Goal: Find specific page/section: Find specific page/section

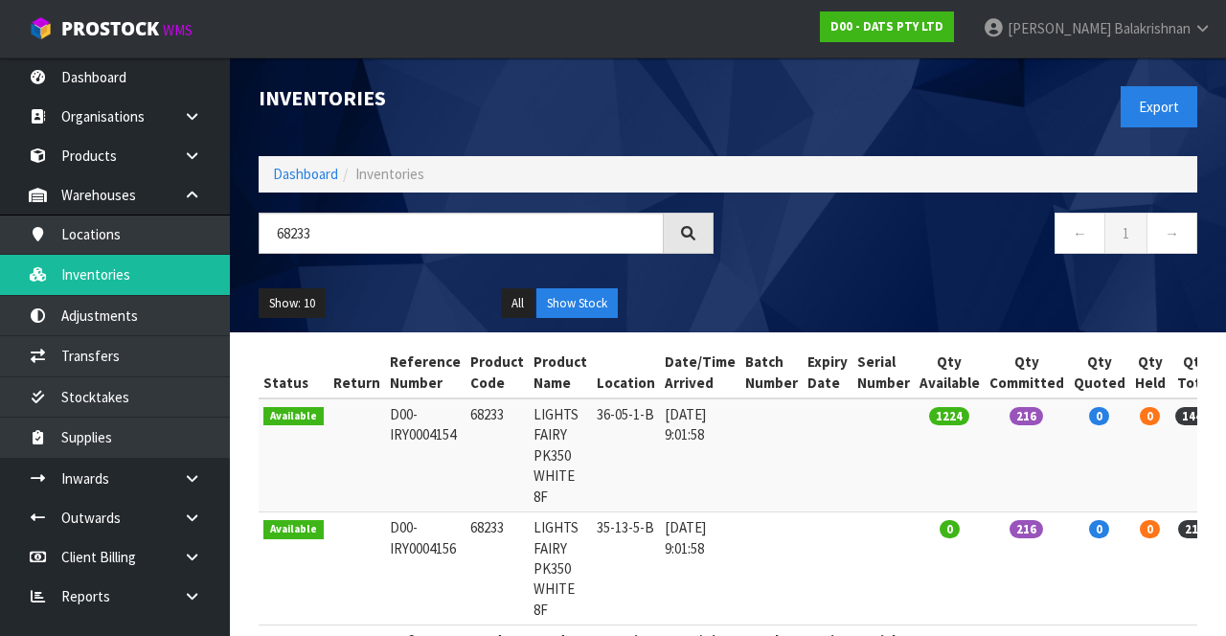
type input "68233"
click at [954, 13] on link "D00 - DATS PTY LTD" at bounding box center [887, 26] width 134 height 31
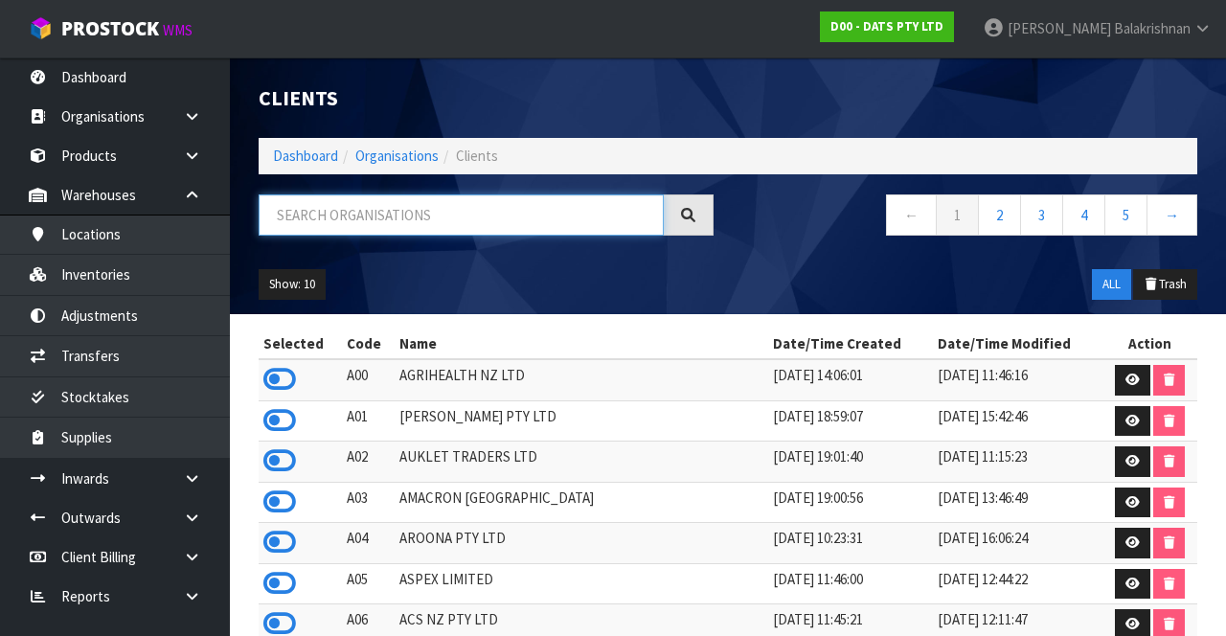
click at [434, 222] on input "text" at bounding box center [461, 214] width 405 height 41
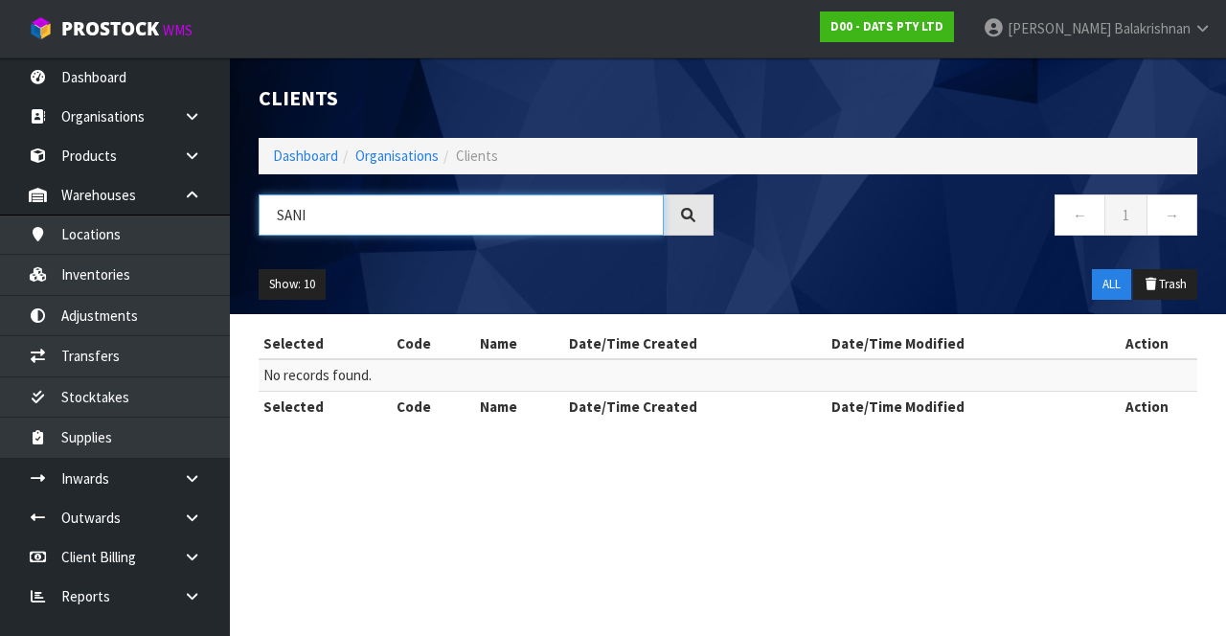
type input "SANI"
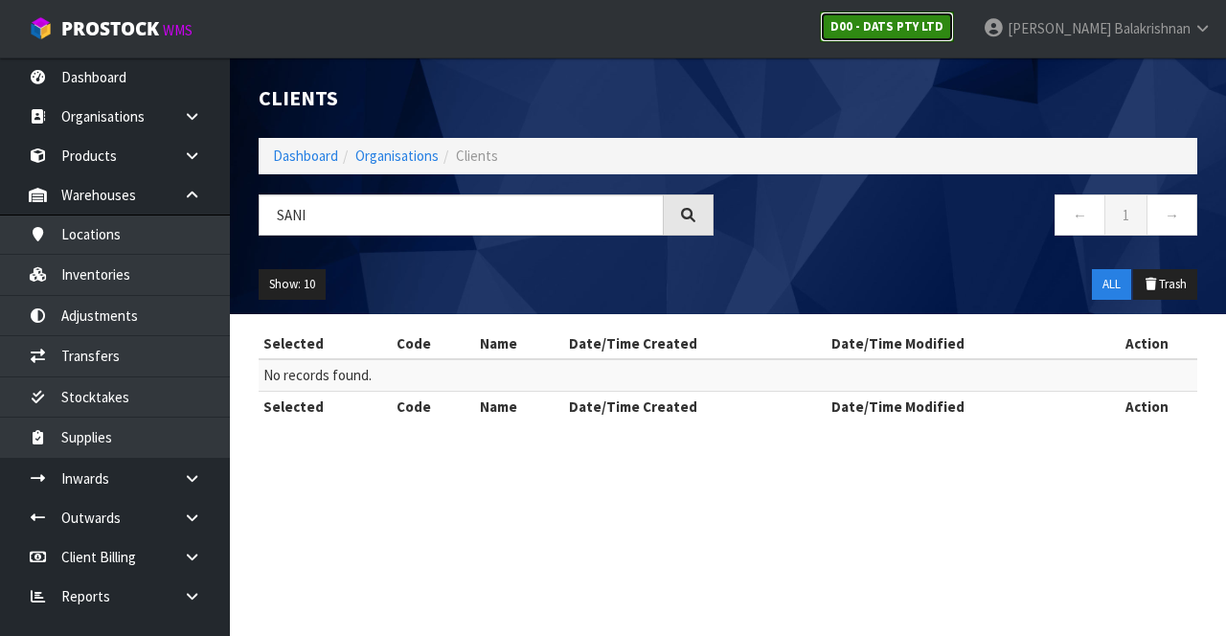
click at [954, 34] on link "D00 - DATS PTY LTD" at bounding box center [887, 26] width 134 height 31
click at [944, 27] on strong "D00 - DATS PTY LTD" at bounding box center [887, 26] width 113 height 16
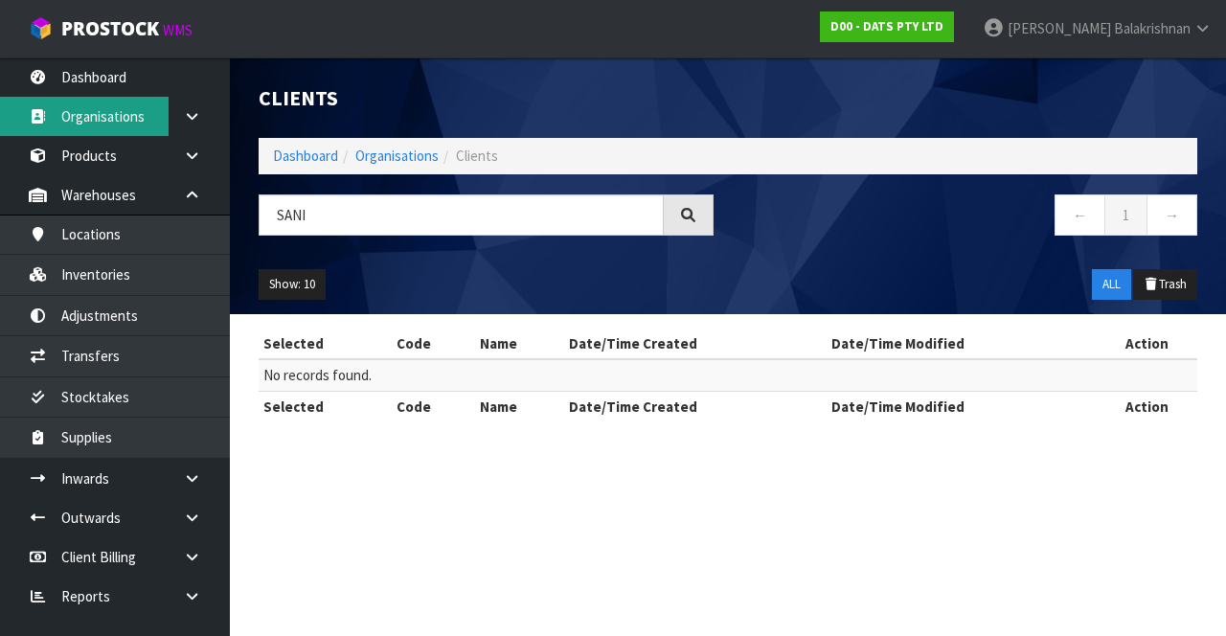
click at [124, 111] on link "Organisations" at bounding box center [115, 116] width 230 height 39
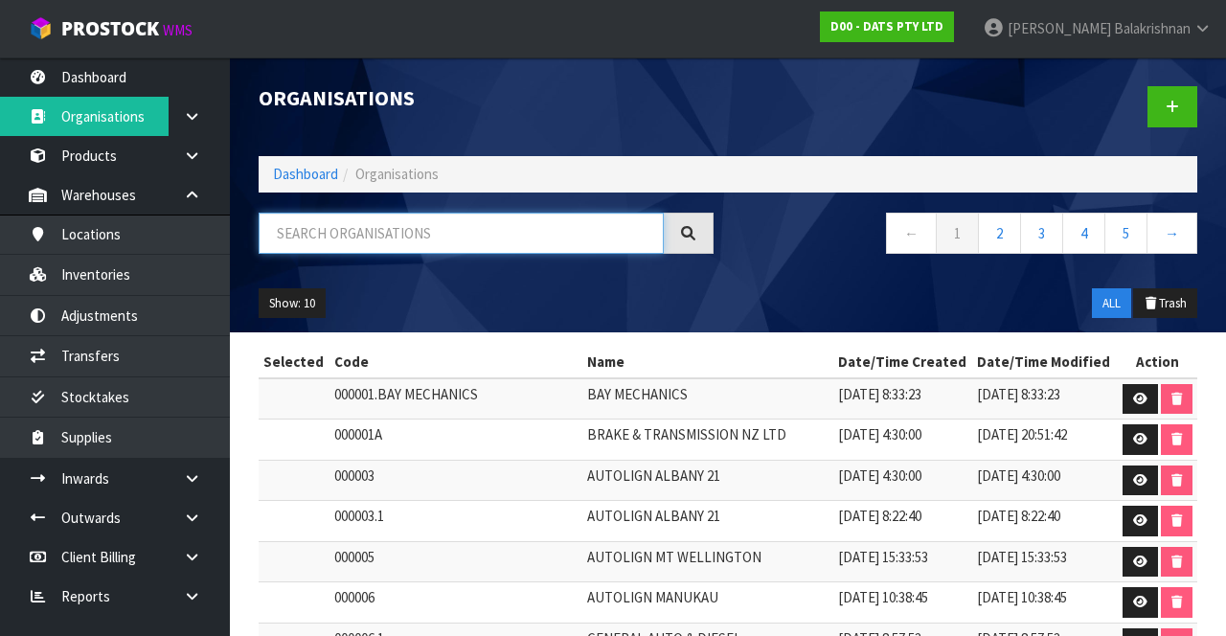
click at [436, 226] on input "text" at bounding box center [461, 233] width 405 height 41
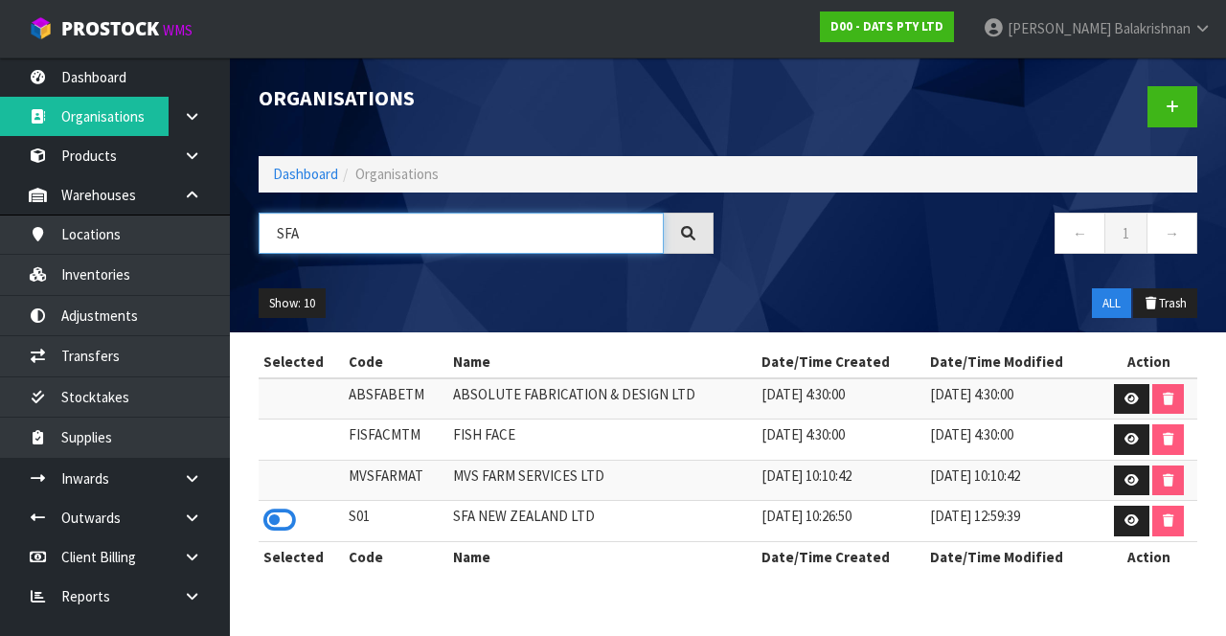
type input "SFA"
click at [274, 517] on icon at bounding box center [279, 520] width 33 height 29
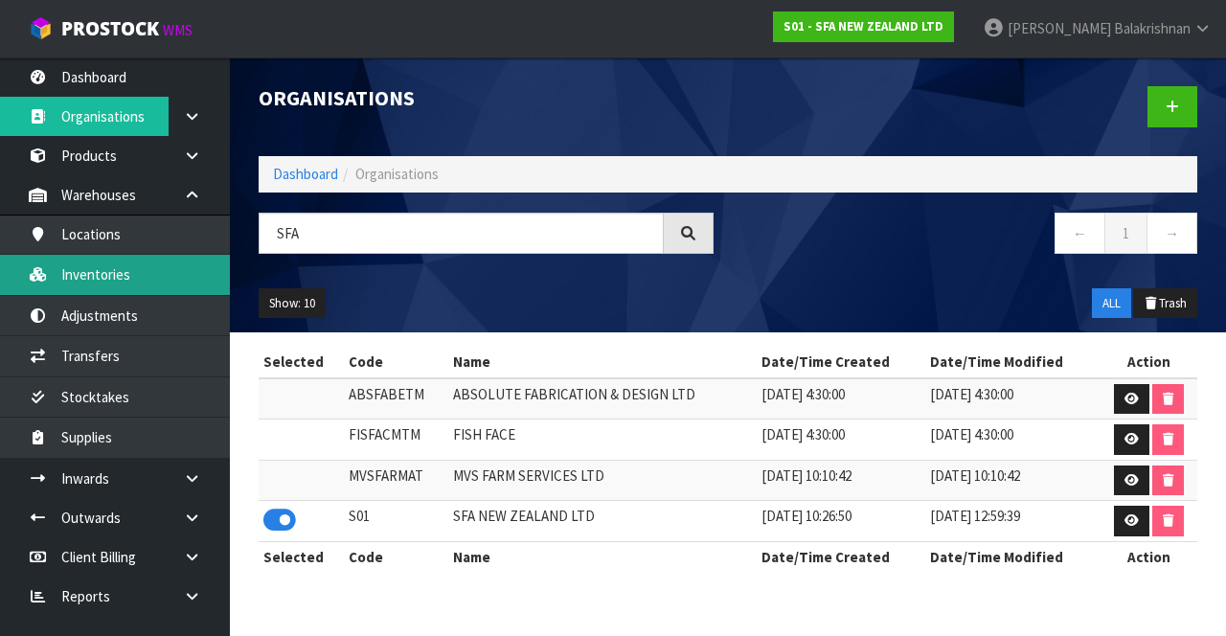
click at [124, 272] on link "Inventories" at bounding box center [115, 274] width 230 height 39
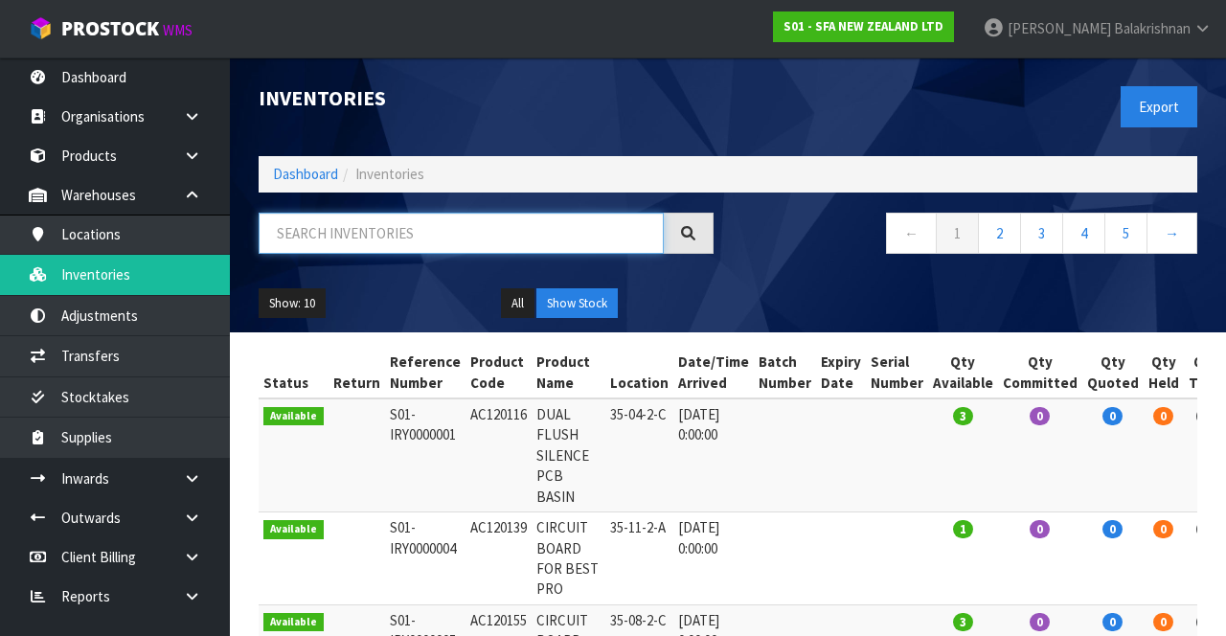
click at [357, 237] on input "text" at bounding box center [461, 233] width 405 height 41
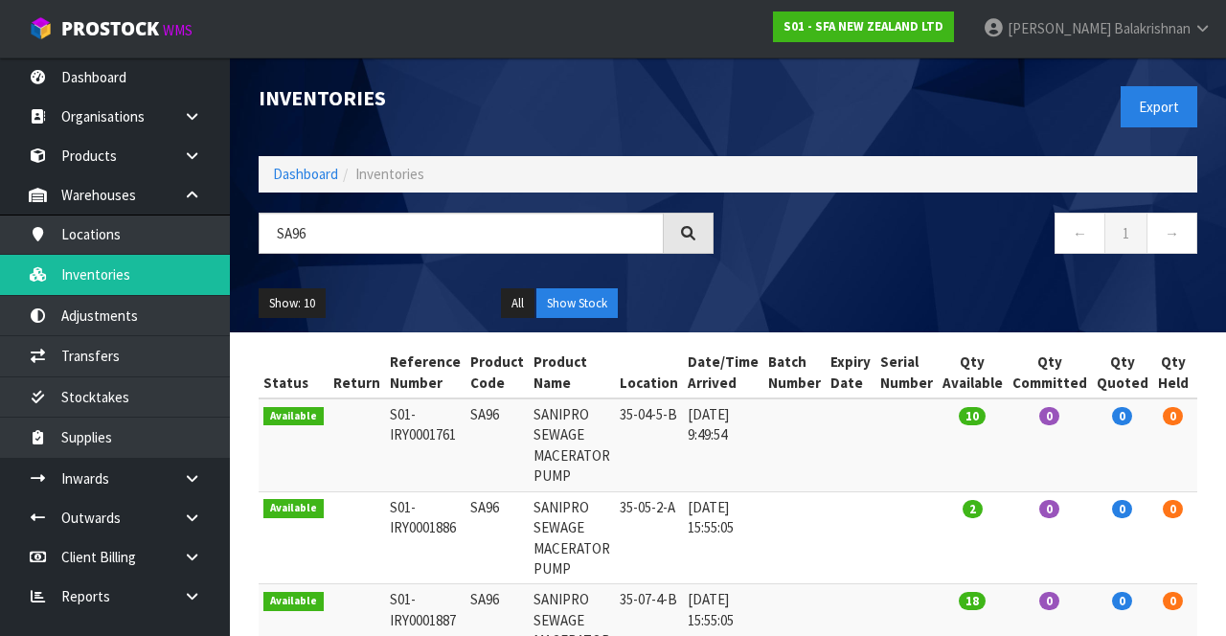
click at [460, 201] on div "Inventories Export Dashboard Inventories SA96 ← 1 → Show: 10 5 10 25 50 All Sho…" at bounding box center [728, 194] width 968 height 275
click at [422, 240] on input "SA96" at bounding box center [461, 233] width 405 height 41
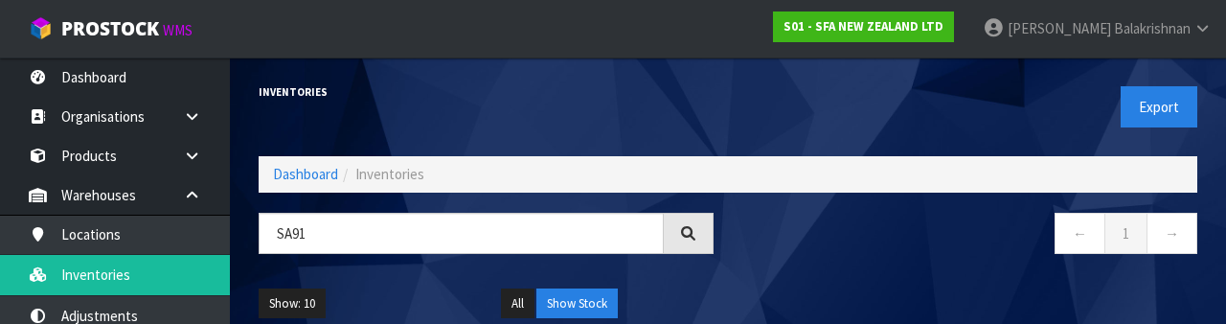
click at [937, 208] on div "Inventories Export Dashboard Inventories SA91 ← 1 → Show: 10 5 10 25 50 All Sho…" at bounding box center [728, 194] width 968 height 275
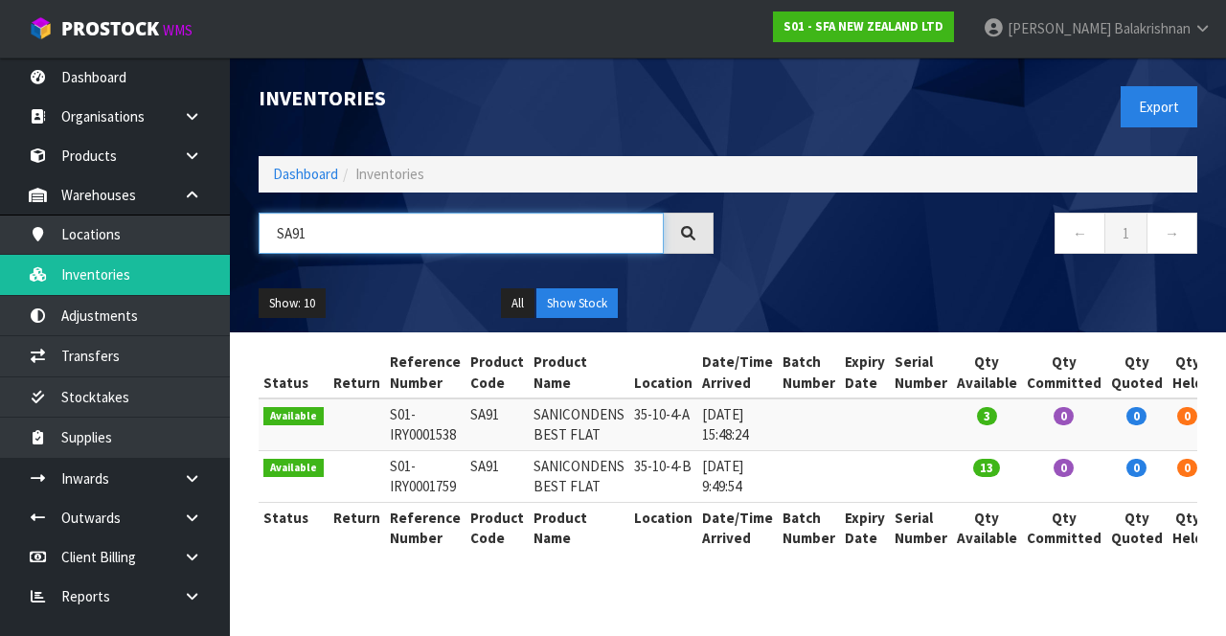
click at [324, 248] on input "SA91" at bounding box center [461, 233] width 405 height 41
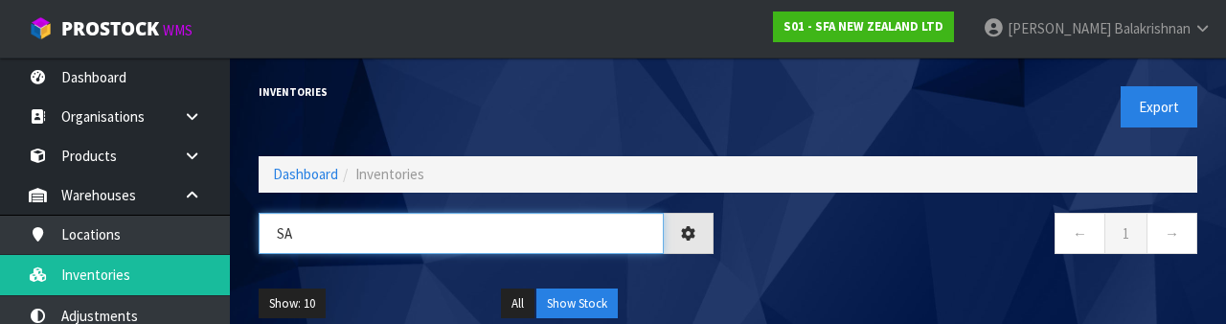
type input "S"
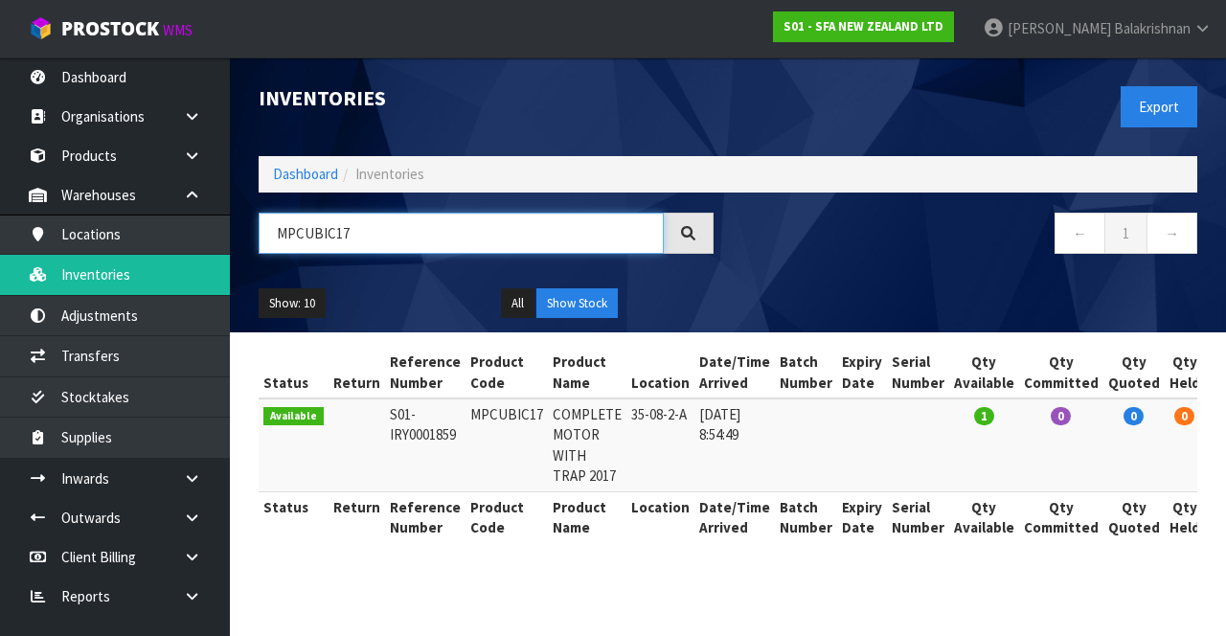
click at [490, 238] on input "MPCUBIC17" at bounding box center [461, 233] width 405 height 41
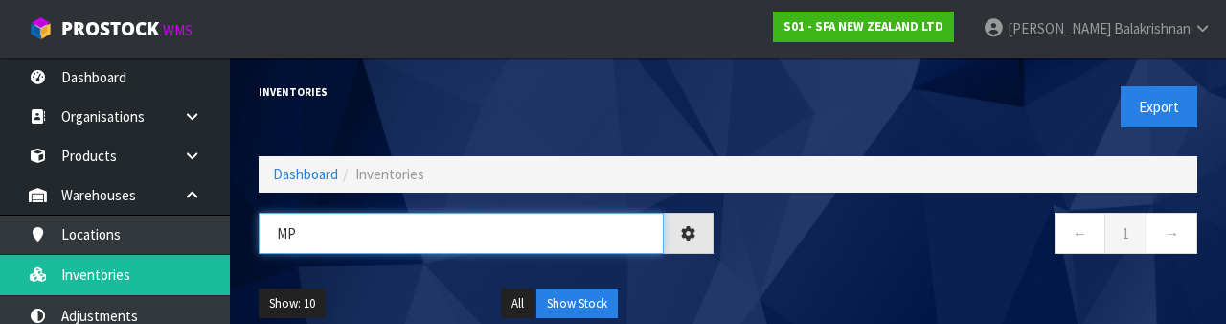
type input "M"
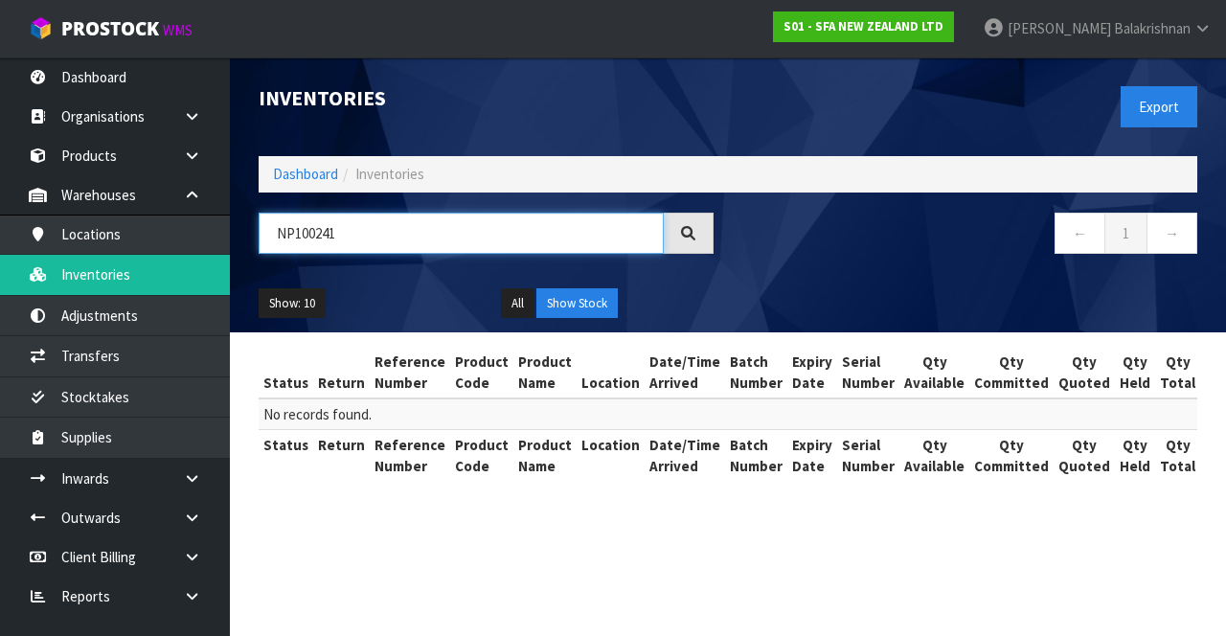
click at [512, 226] on input "NP100241" at bounding box center [461, 233] width 405 height 41
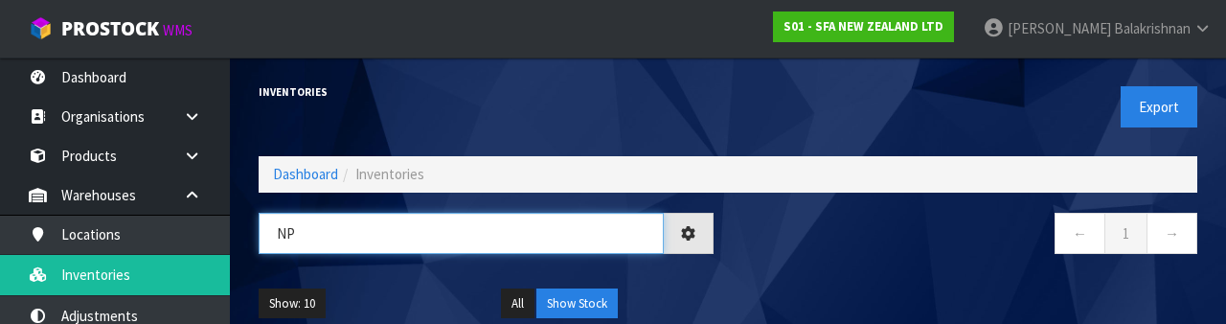
type input "N"
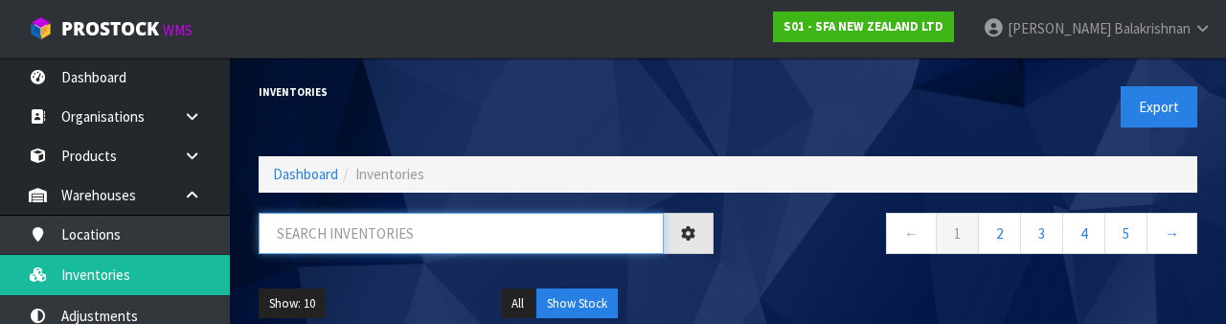
click at [448, 236] on input "text" at bounding box center [461, 233] width 405 height 41
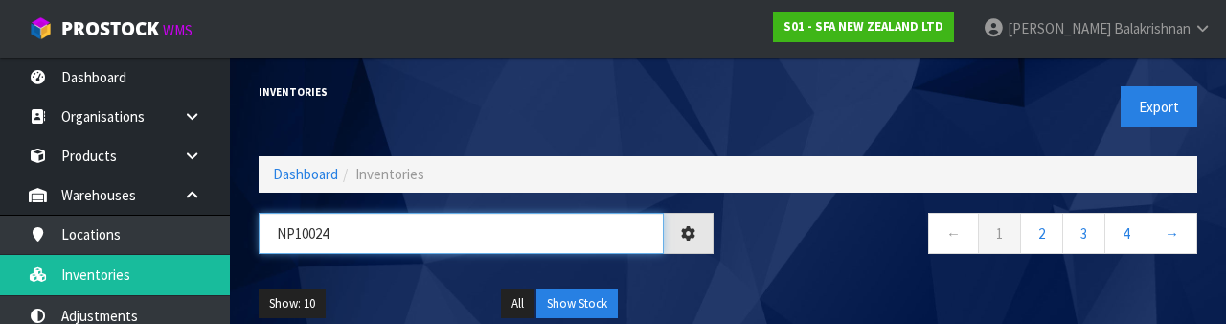
type input "NP100241"
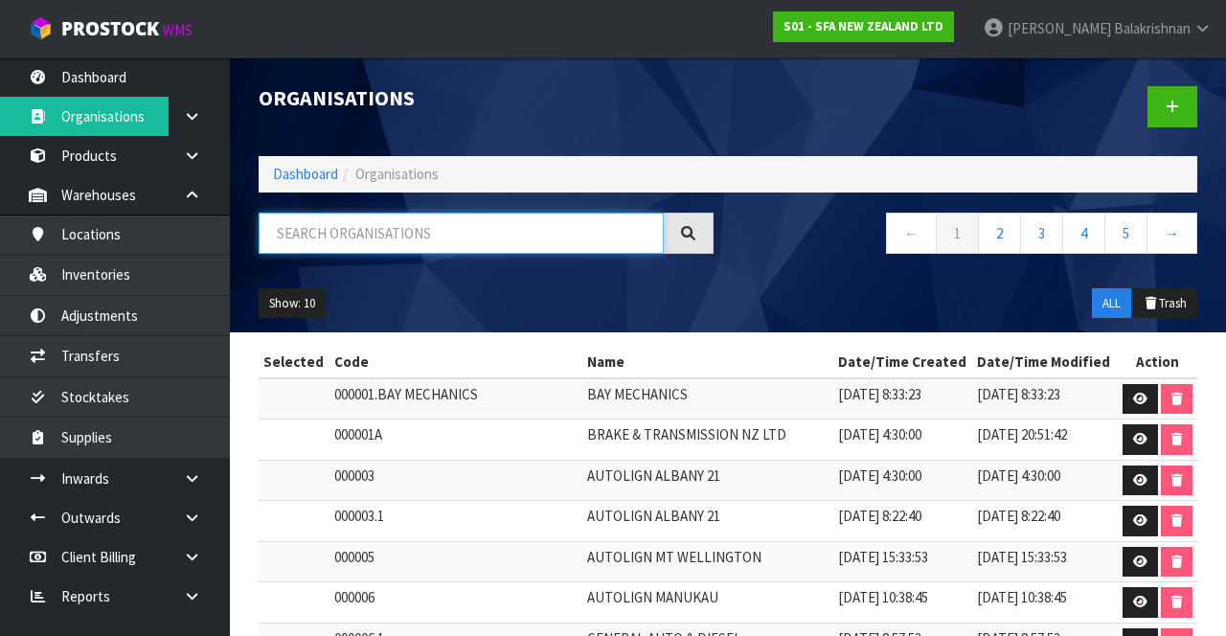
click at [512, 228] on input "text" at bounding box center [461, 233] width 405 height 41
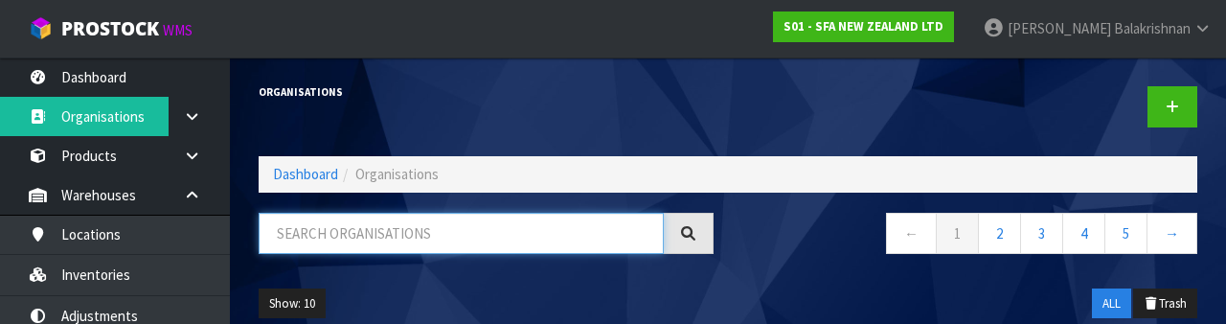
type input "F"
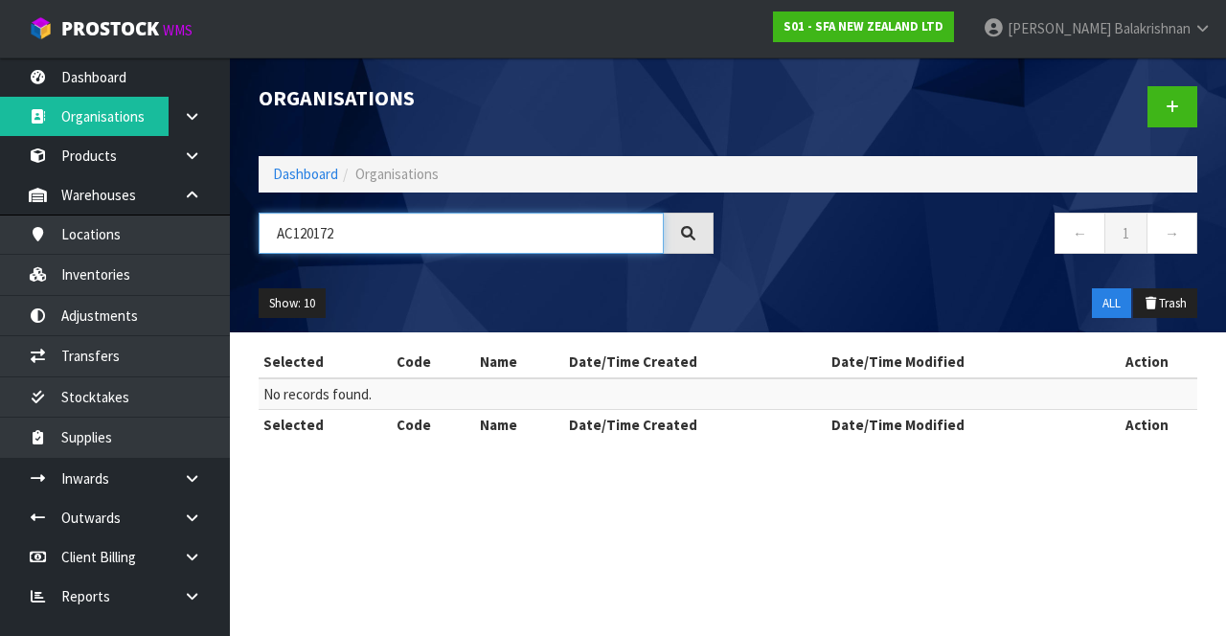
click at [474, 230] on input "AC120172" at bounding box center [461, 233] width 405 height 41
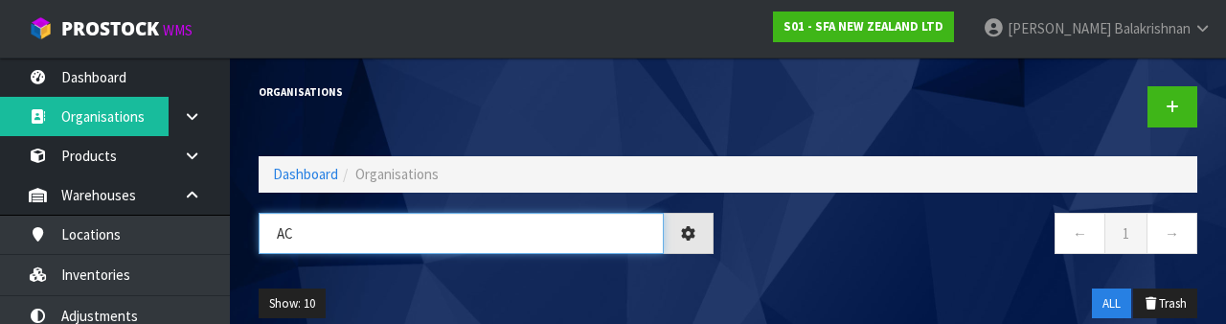
type input "A"
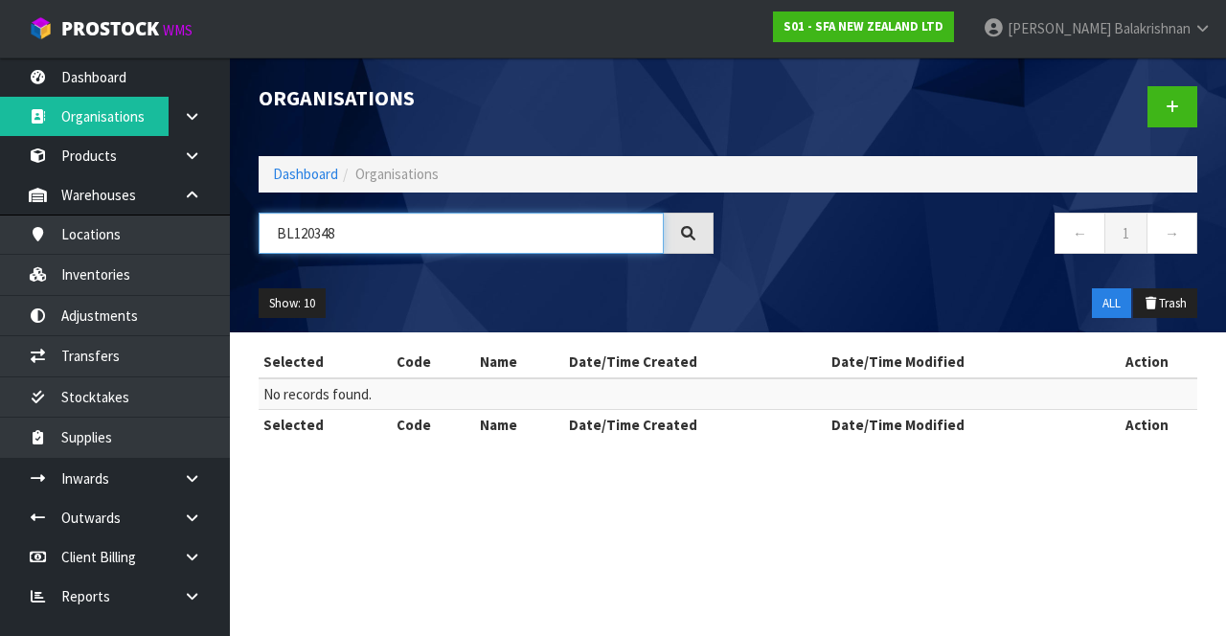
click at [533, 213] on input "BL120348" at bounding box center [461, 233] width 405 height 41
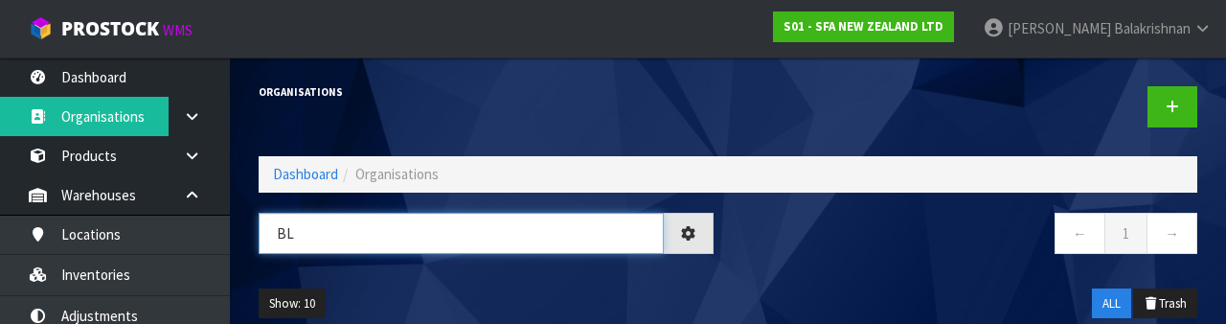
type input "B"
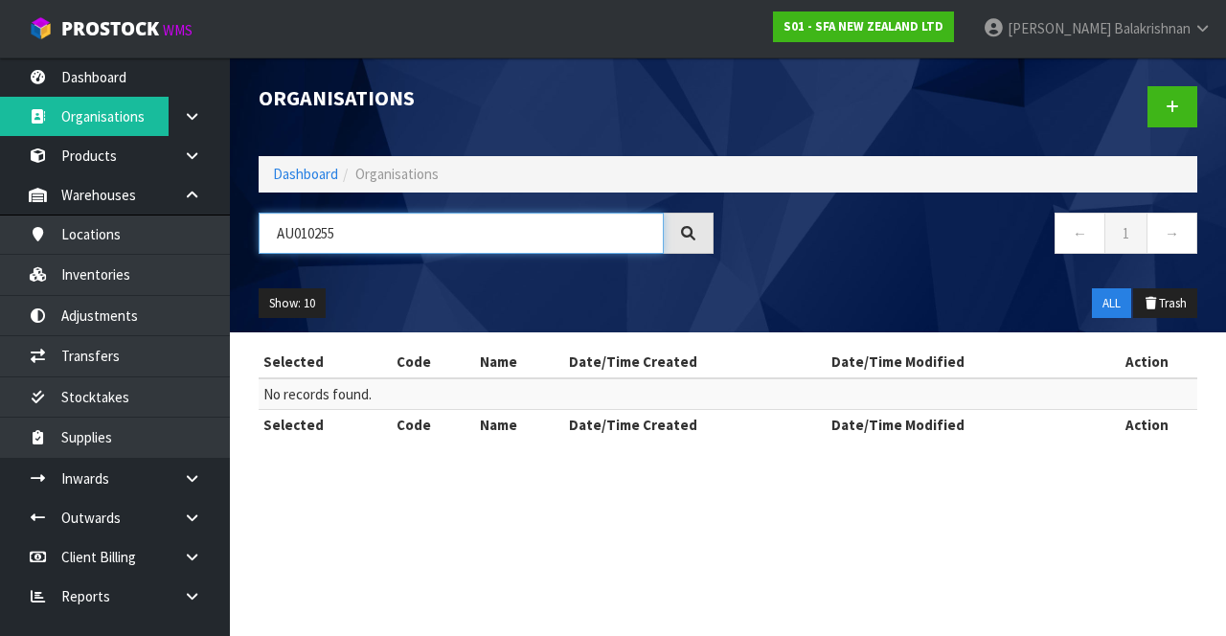
type input "AU010255"
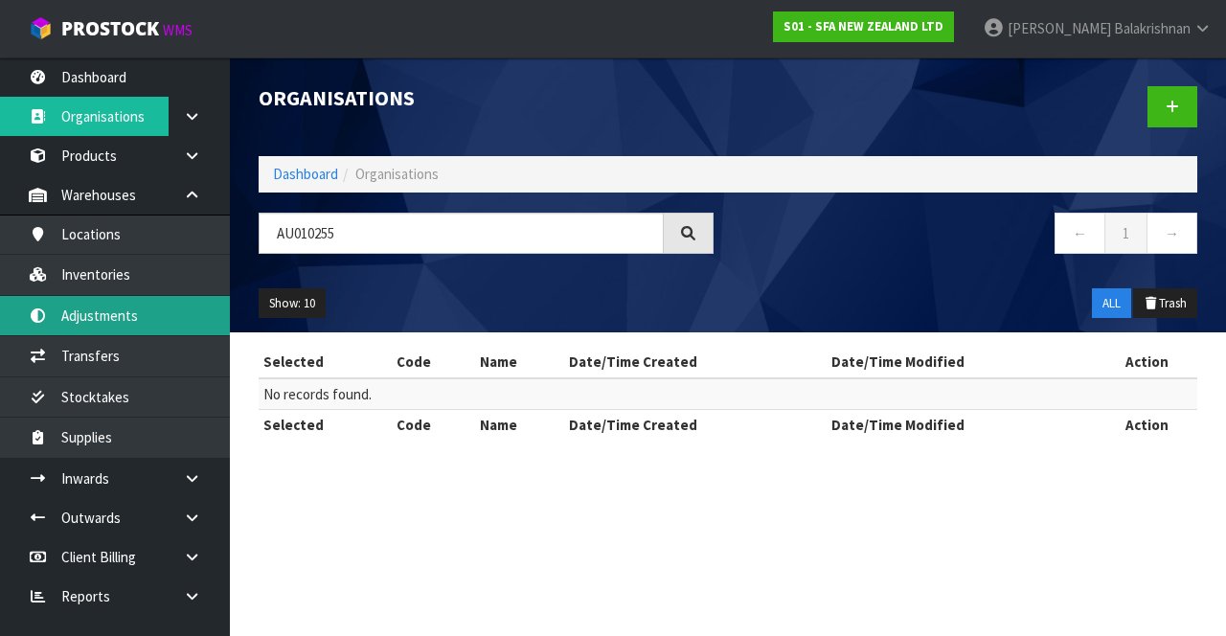
click at [145, 312] on link "Adjustments" at bounding box center [115, 315] width 230 height 39
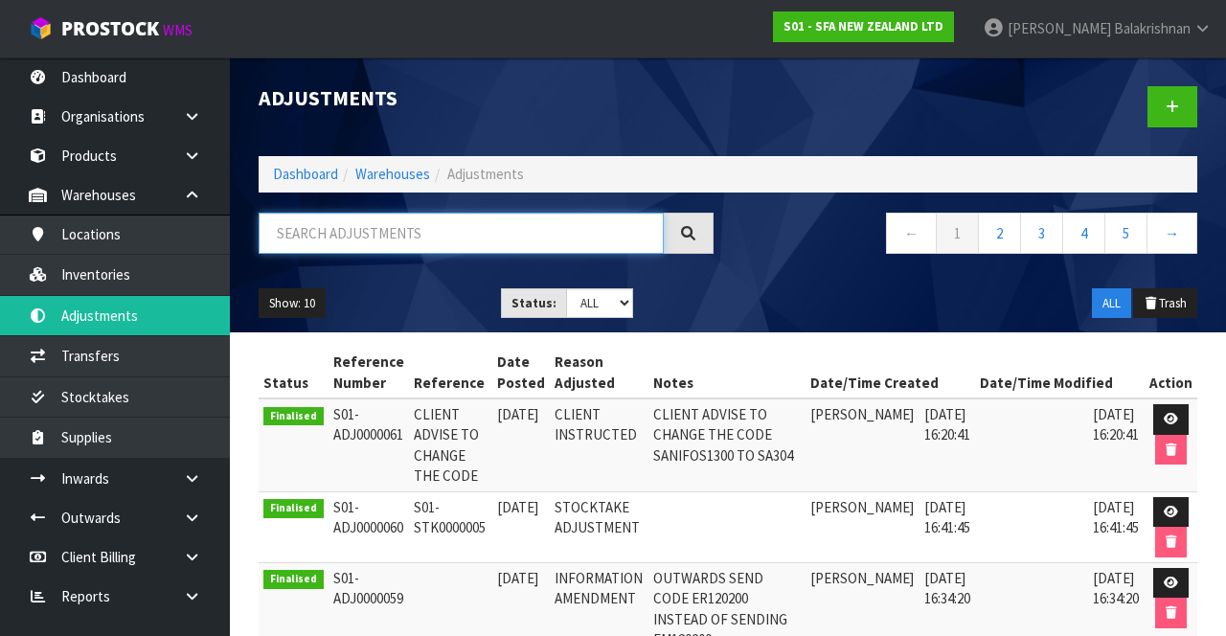
click at [349, 240] on input "text" at bounding box center [461, 233] width 405 height 41
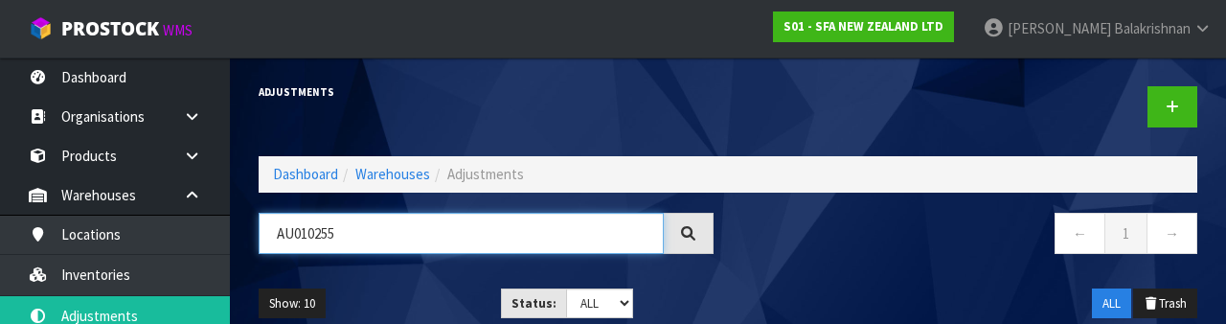
type input "AU010255"
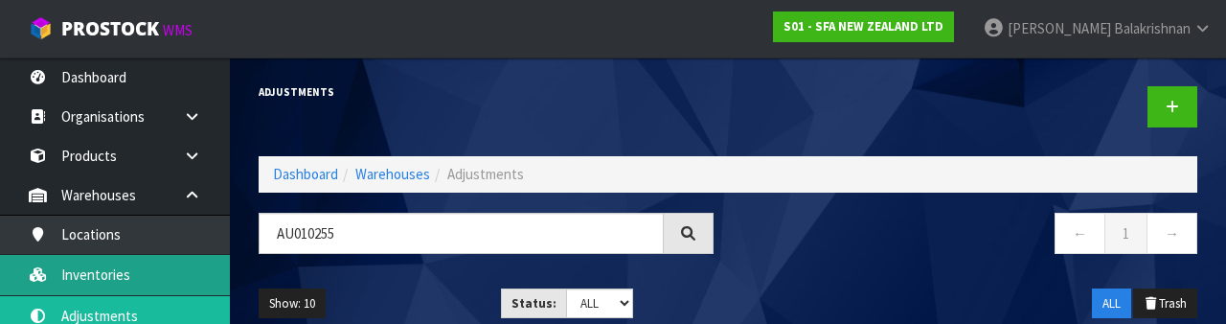
click at [148, 259] on link "Inventories" at bounding box center [115, 274] width 230 height 39
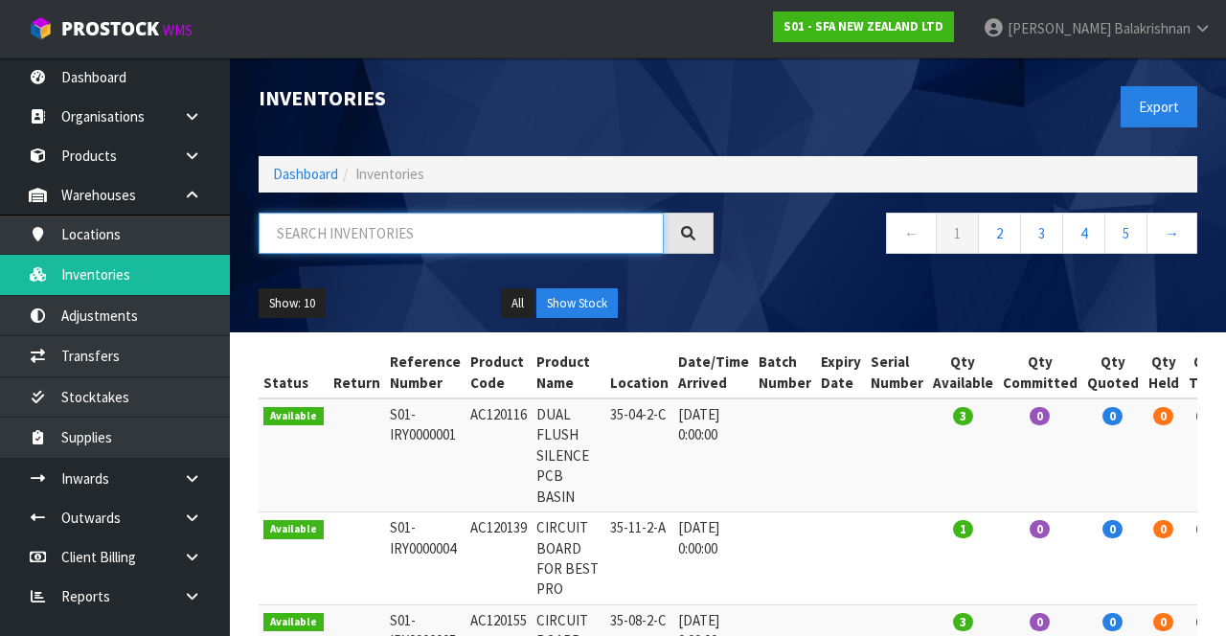
click at [371, 238] on input "text" at bounding box center [461, 233] width 405 height 41
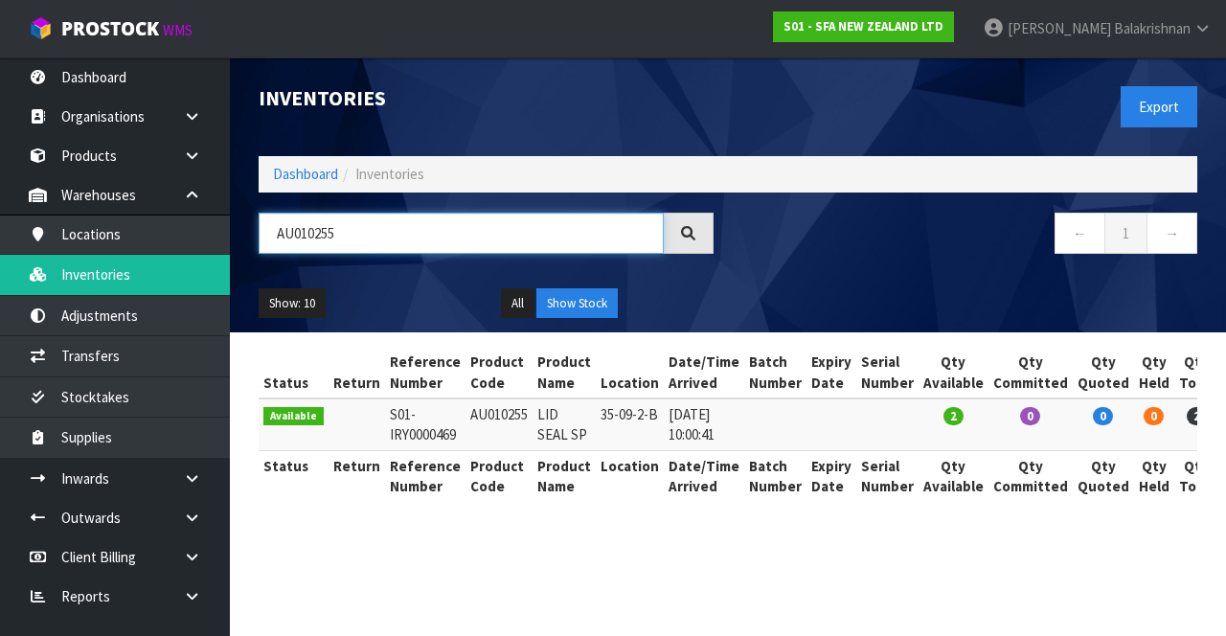
click at [478, 233] on input "AU010255" at bounding box center [461, 233] width 405 height 41
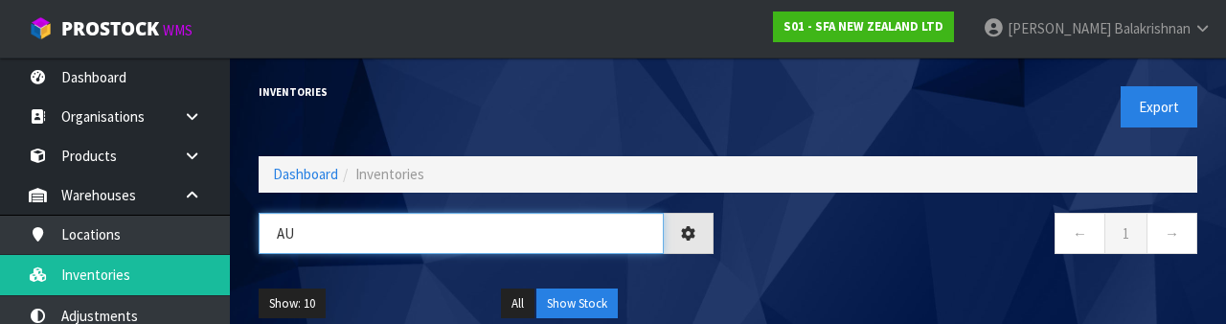
type input "A"
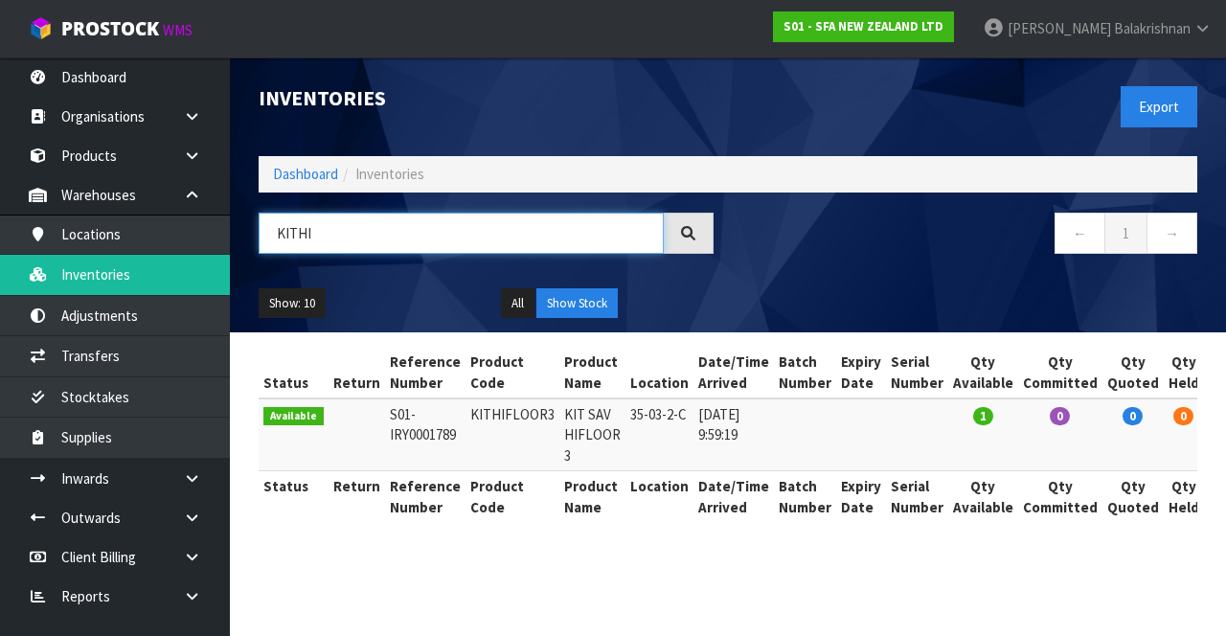
click at [454, 224] on input "KITHI" at bounding box center [461, 233] width 405 height 41
click at [538, 238] on input "KITHI" at bounding box center [461, 233] width 405 height 41
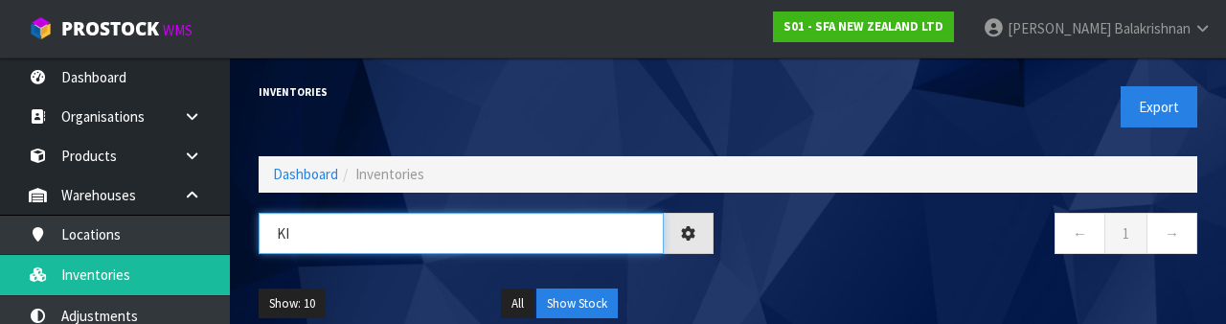
type input "K"
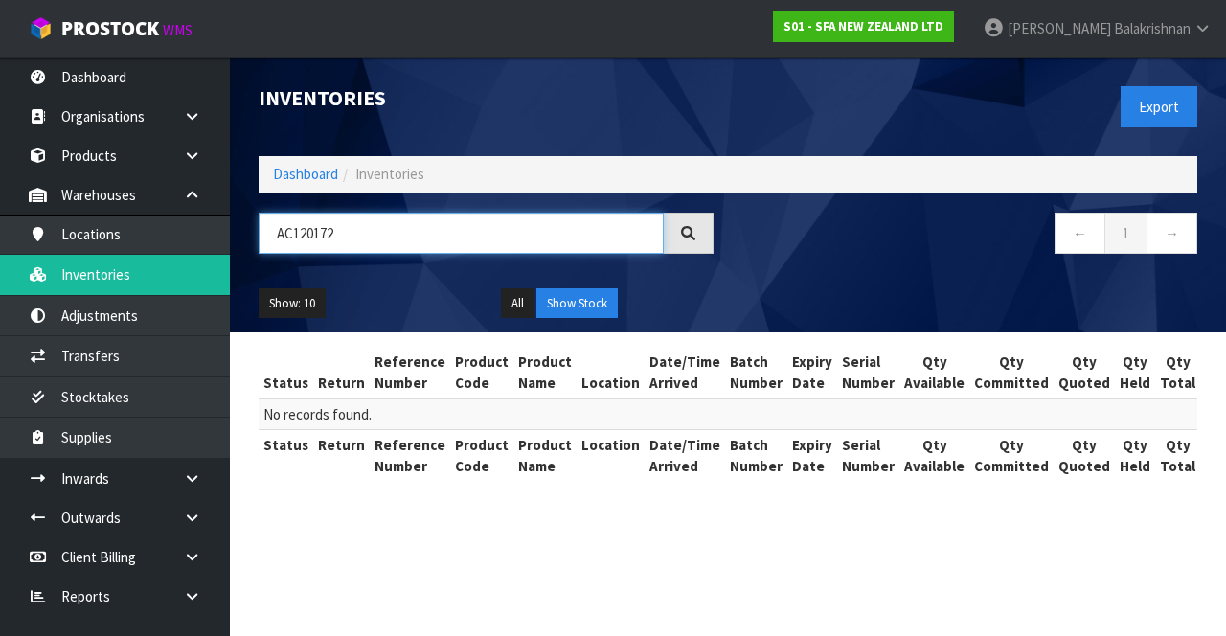
click at [381, 226] on input "AC120172" at bounding box center [461, 233] width 405 height 41
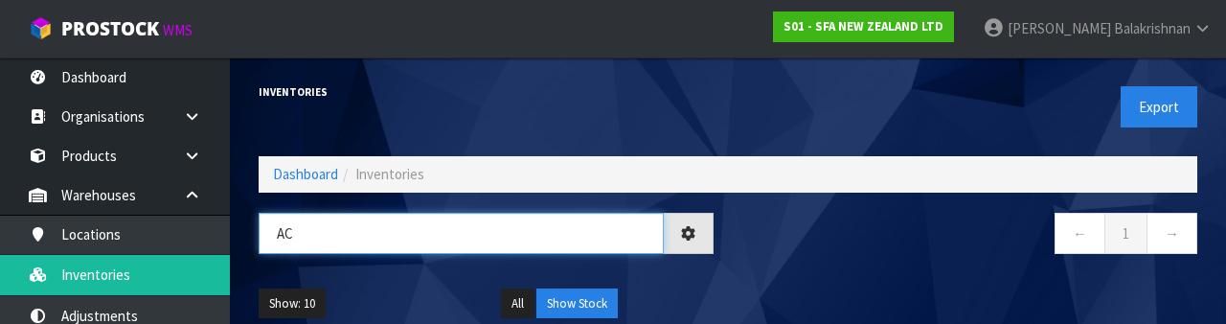
type input "A"
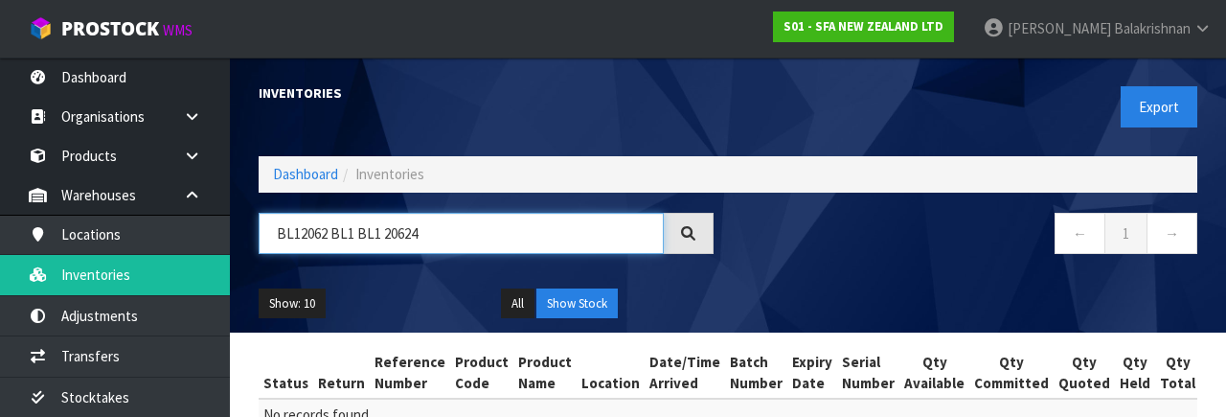
click at [439, 240] on input "BL12062 BL1 BL1 20624" at bounding box center [461, 233] width 405 height 41
type input "BL12062"
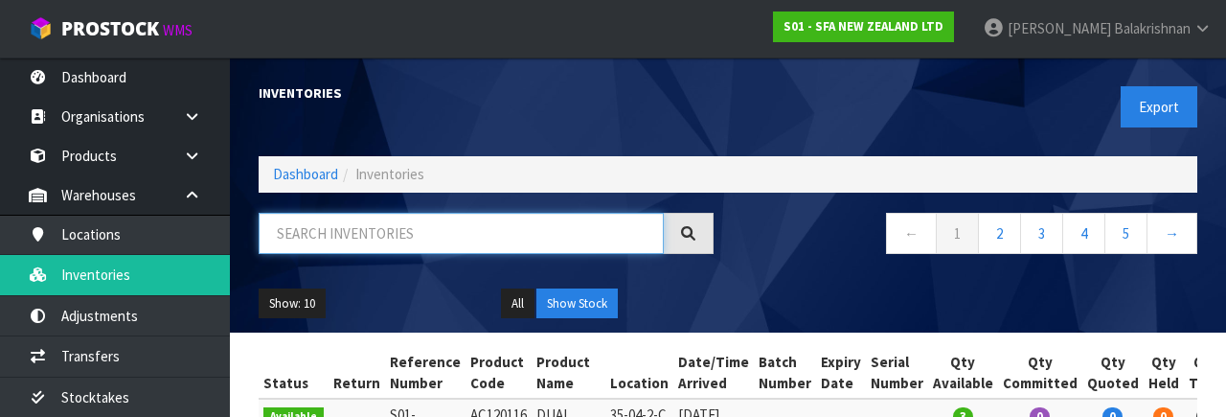
type input "Bl"
type input "Bl120"
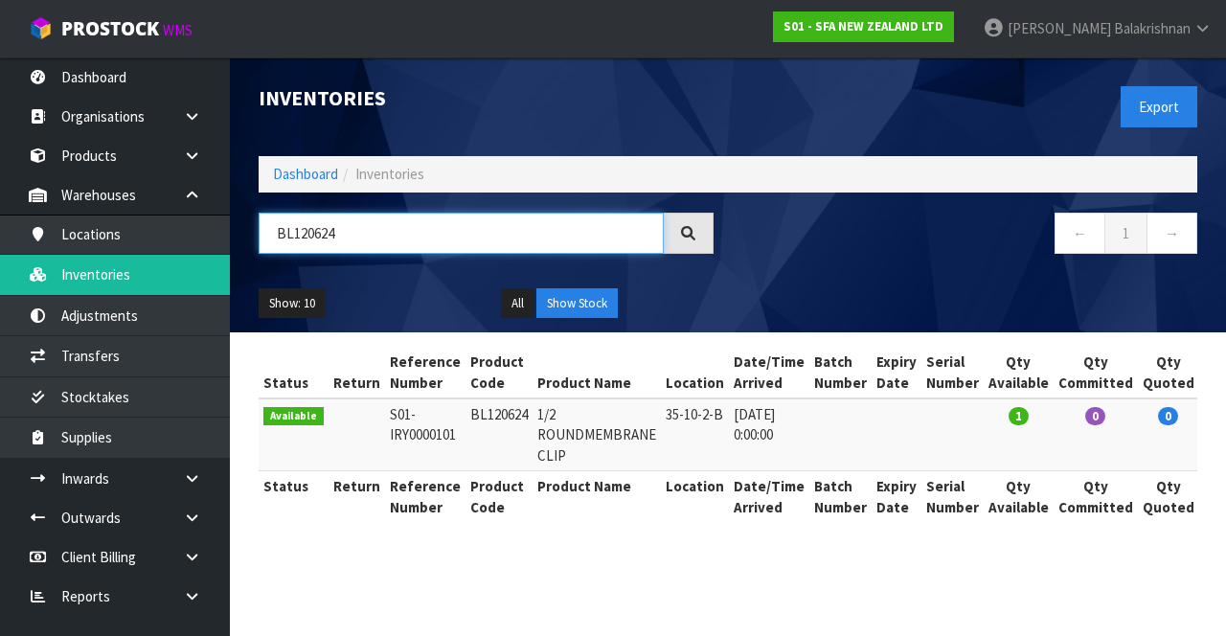
click at [339, 237] on input "BL120624" at bounding box center [461, 233] width 405 height 41
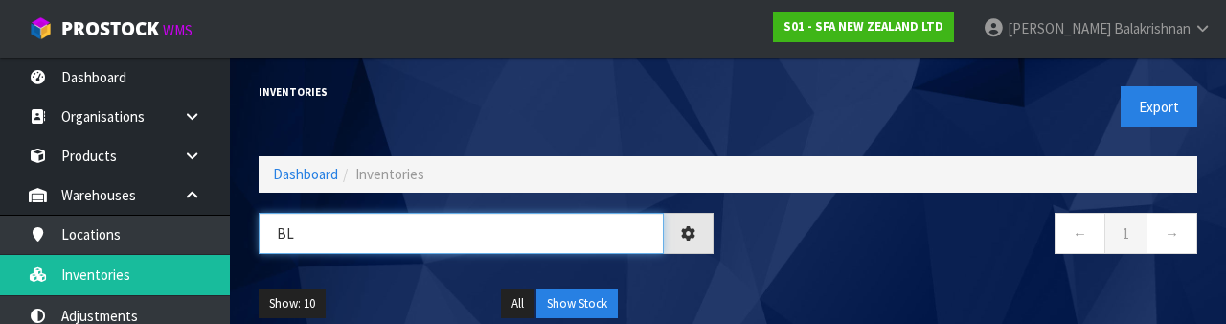
type input "B"
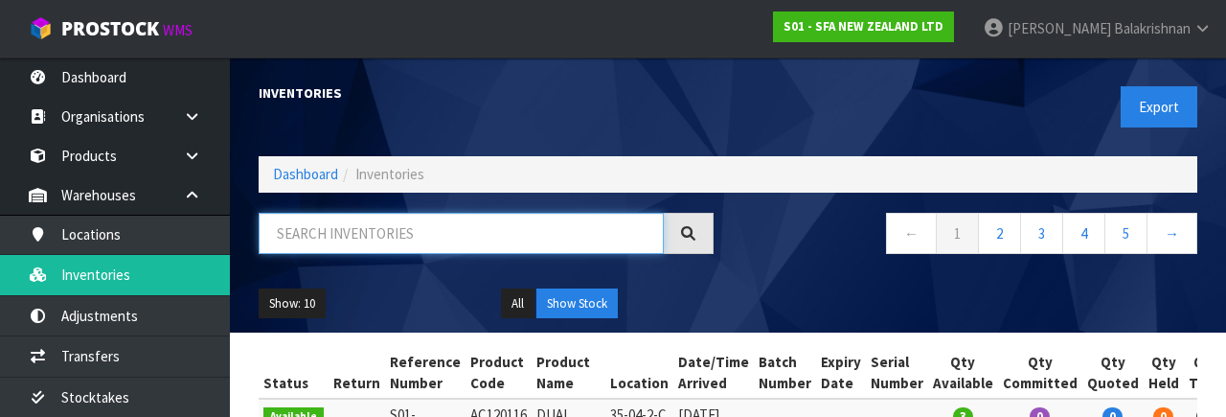
type input "Ftpn"
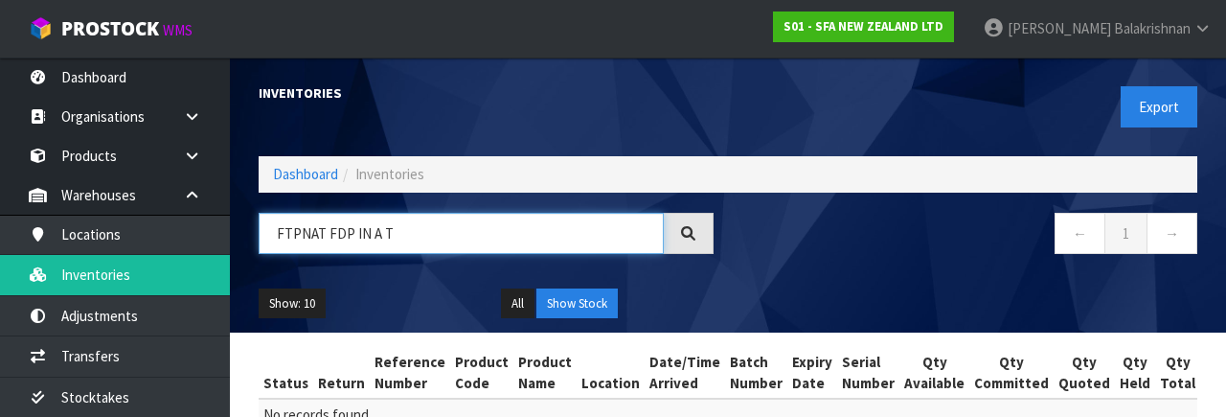
click at [395, 225] on input "FTPNAT FDP IN A T" at bounding box center [461, 233] width 405 height 41
click at [468, 224] on input "FTPNAT FDP IN A" at bounding box center [461, 233] width 405 height 41
click at [387, 227] on input "FTPNAT FDP IN A" at bounding box center [461, 233] width 405 height 41
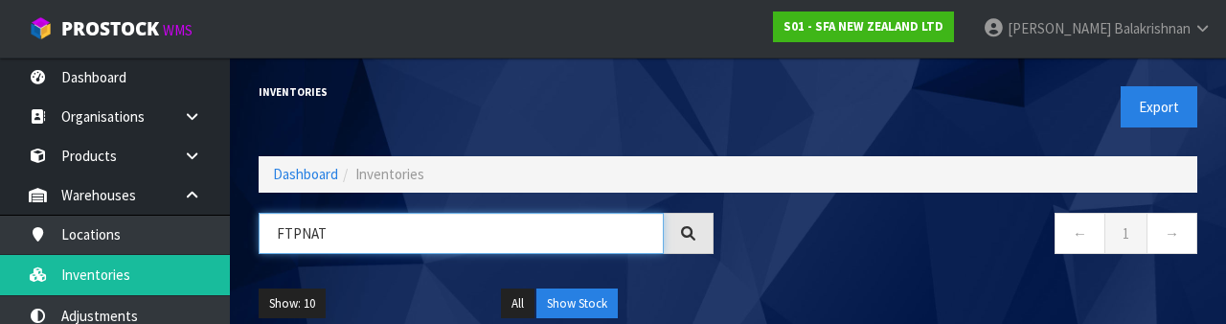
click at [305, 226] on input "FTPNAT" at bounding box center [461, 233] width 405 height 41
click at [293, 227] on input "FTPNAT" at bounding box center [461, 233] width 405 height 41
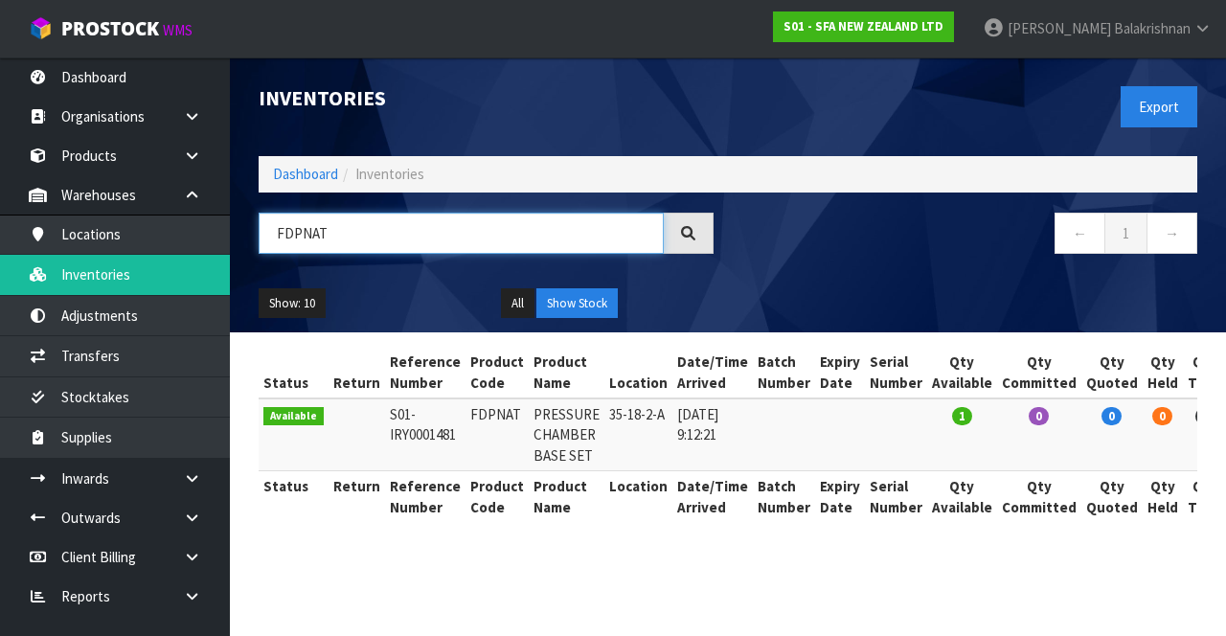
click at [567, 233] on input "FDPNAT" at bounding box center [461, 233] width 405 height 41
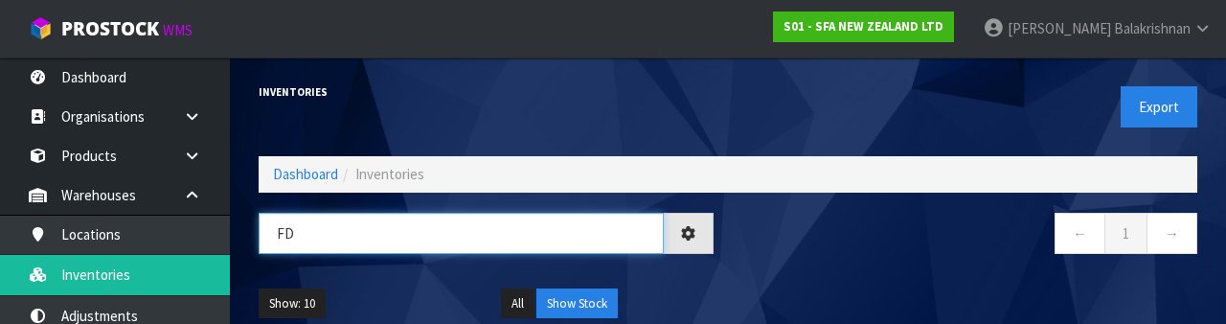
type input "F"
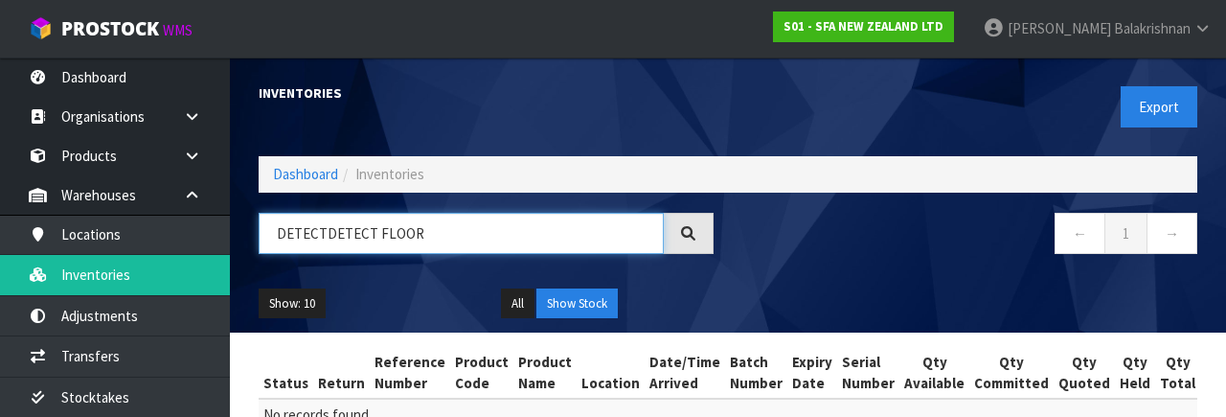
click at [601, 230] on input "DETECTDETECT FLOOR" at bounding box center [461, 233] width 405 height 41
click at [379, 240] on input "DETECTDETECT FLOOR" at bounding box center [461, 233] width 405 height 41
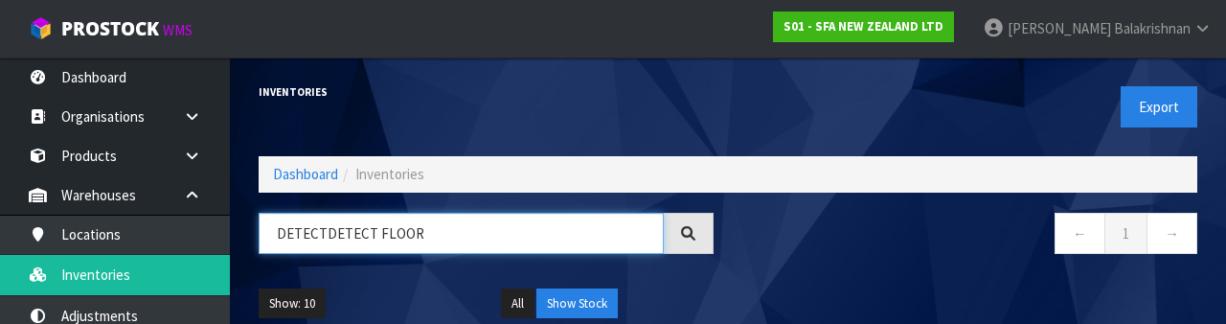
click at [353, 240] on input "DETECTDETECT FLOOR" at bounding box center [461, 233] width 405 height 41
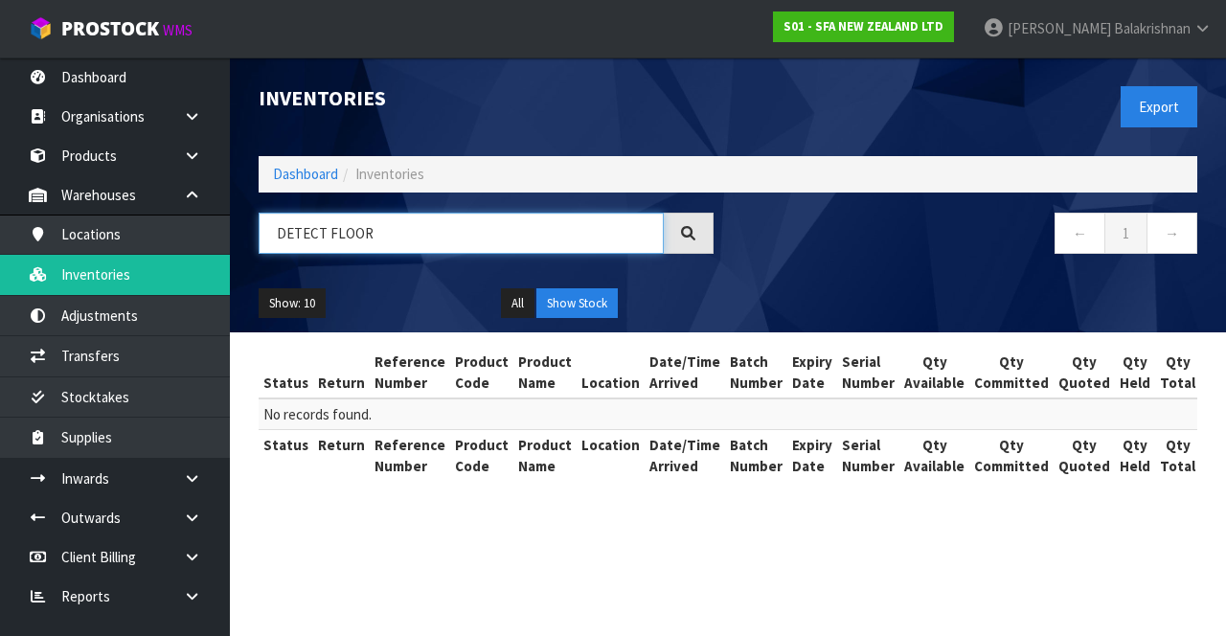
click at [316, 237] on input "DETECT FLOOR" at bounding box center [461, 233] width 405 height 41
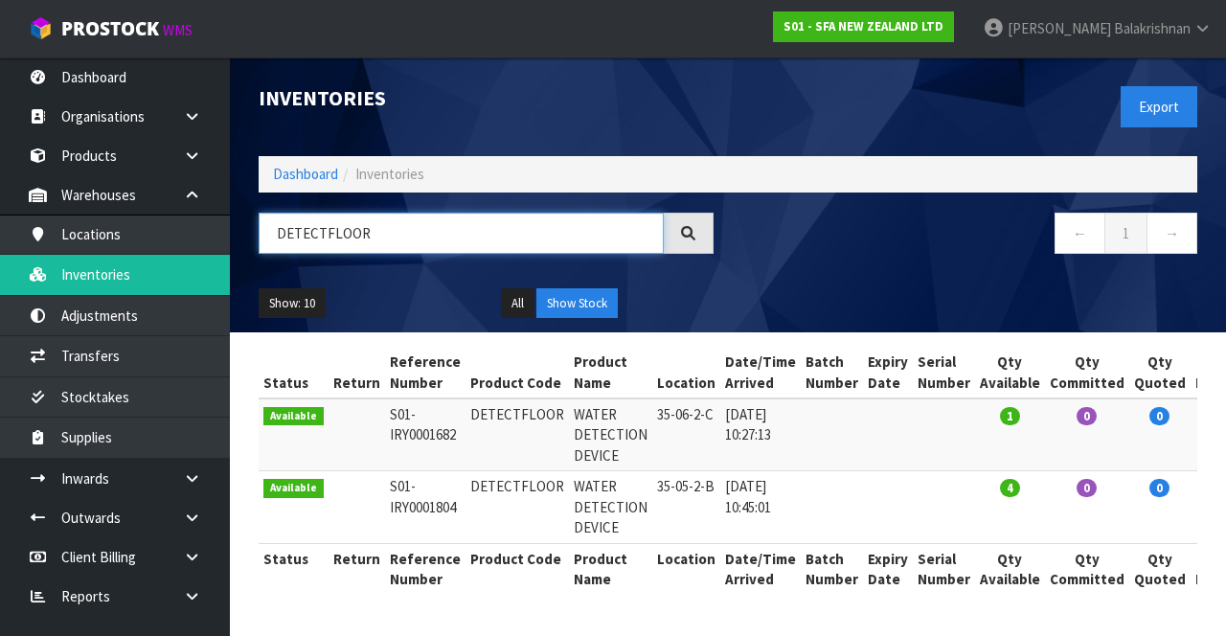
click at [390, 237] on input "DETECTFLOOR" at bounding box center [461, 233] width 405 height 41
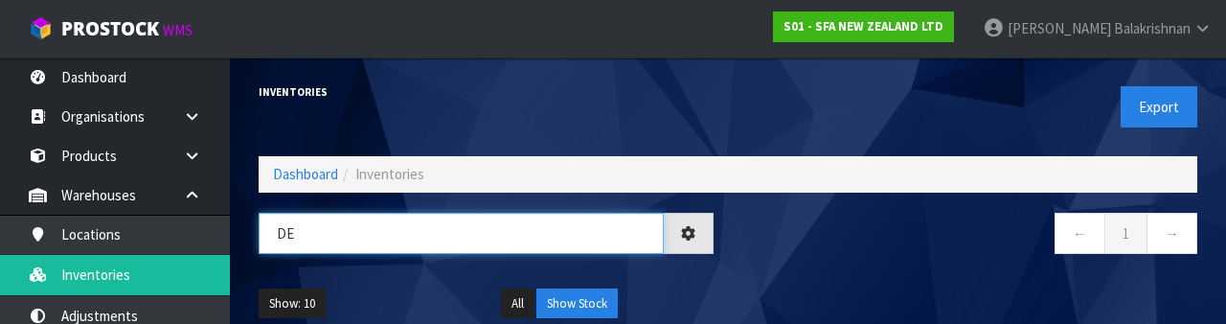
type input "D"
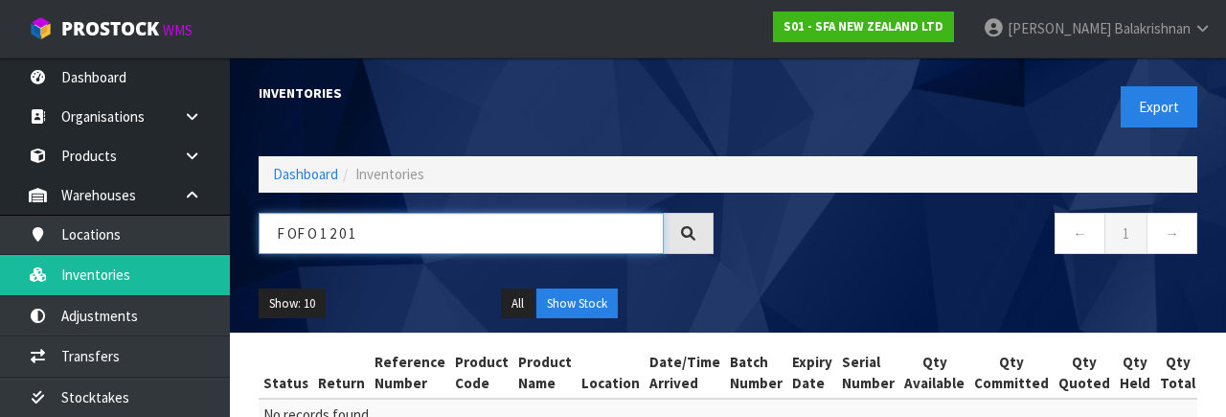
click at [348, 223] on input "F OF O 1 2 0 1" at bounding box center [461, 233] width 405 height 41
click at [388, 239] on input "F OF O 1 2 0 1" at bounding box center [461, 233] width 405 height 41
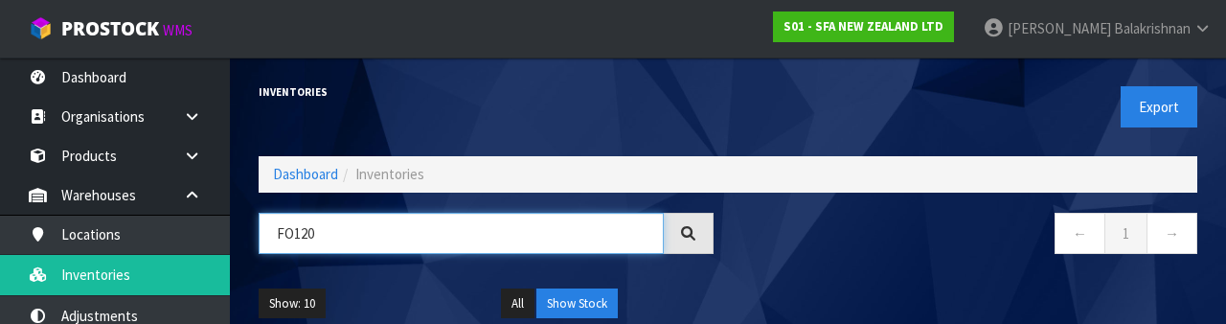
click at [402, 224] on input "FO120" at bounding box center [461, 233] width 405 height 41
type input "F"
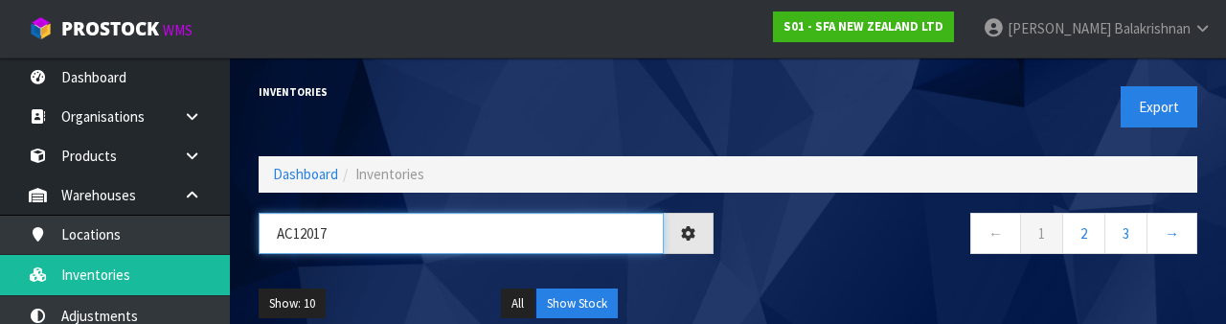
type input "AC120172"
